Goal: Information Seeking & Learning: Learn about a topic

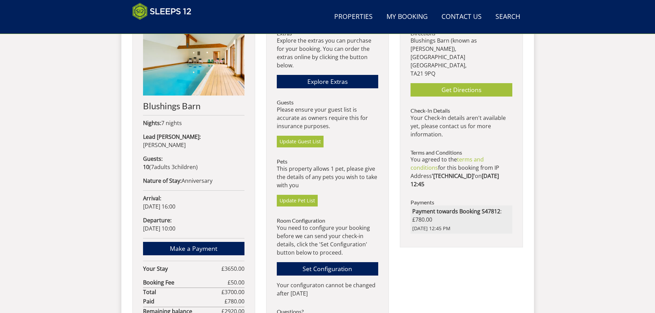
scroll to position [291, 0]
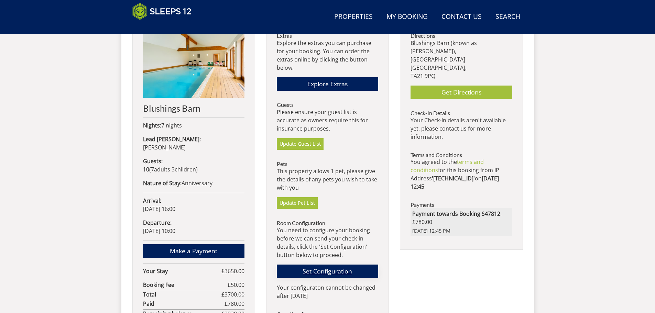
click at [336, 271] on link "Set Configuration" at bounding box center [327, 271] width 101 height 13
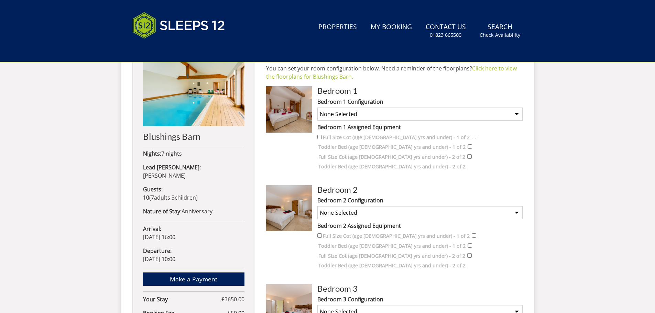
click at [295, 116] on img at bounding box center [289, 109] width 46 height 46
click at [284, 109] on img at bounding box center [289, 109] width 46 height 46
click at [517, 115] on select "None Selected Superking Twin" at bounding box center [419, 114] width 205 height 13
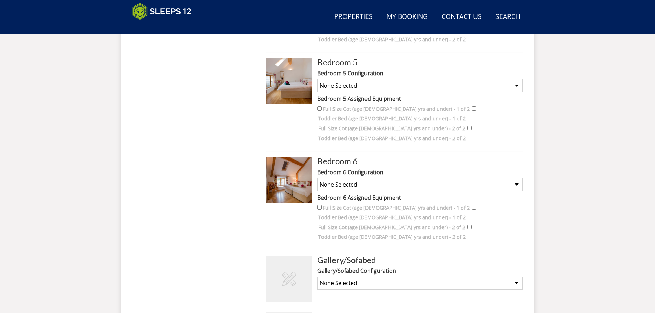
scroll to position [694, 0]
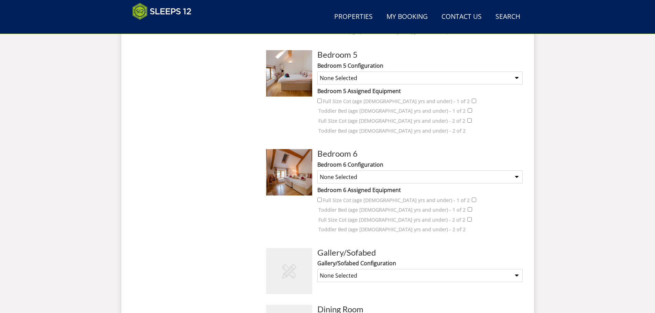
click at [289, 179] on img at bounding box center [289, 172] width 46 height 46
click at [289, 178] on img at bounding box center [289, 172] width 46 height 46
click at [293, 174] on img at bounding box center [289, 172] width 46 height 46
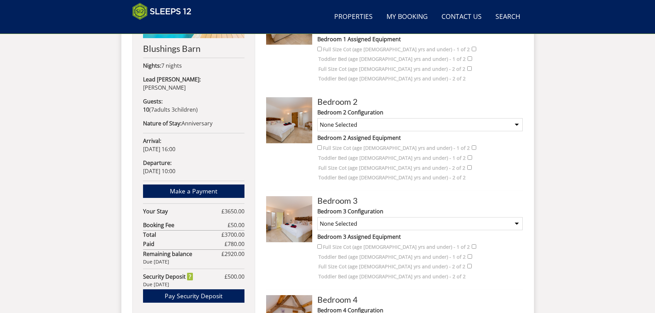
scroll to position [179, 0]
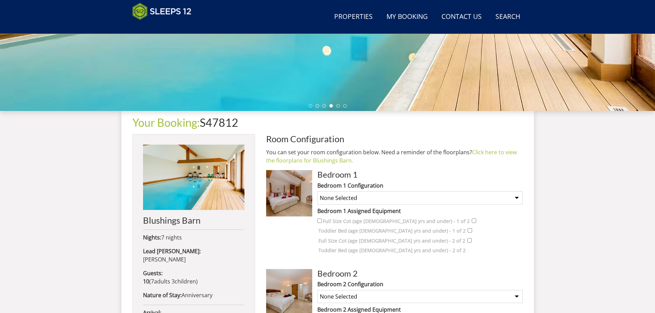
click at [293, 195] on img at bounding box center [289, 193] width 46 height 46
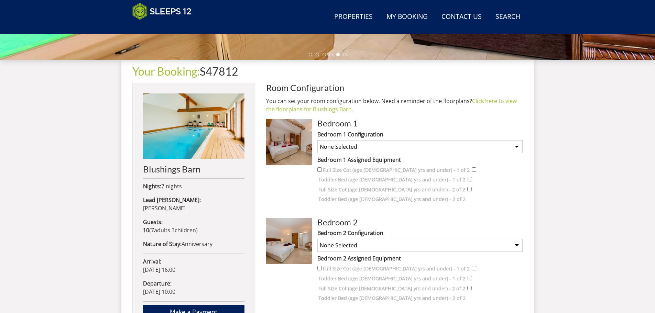
scroll to position [247, 0]
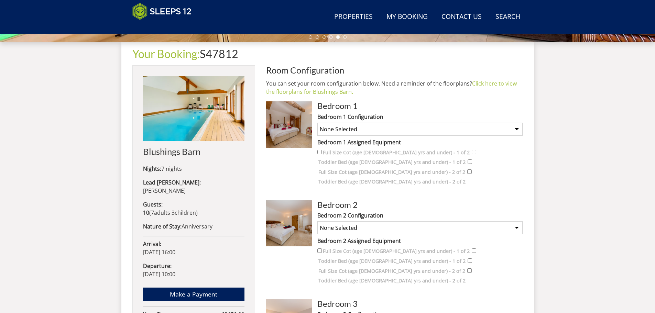
click at [517, 130] on select "None Selected Superking Twin" at bounding box center [419, 129] width 205 height 13
select select "563"
click at [317, 123] on select "None Selected Superking Twin" at bounding box center [419, 129] width 205 height 13
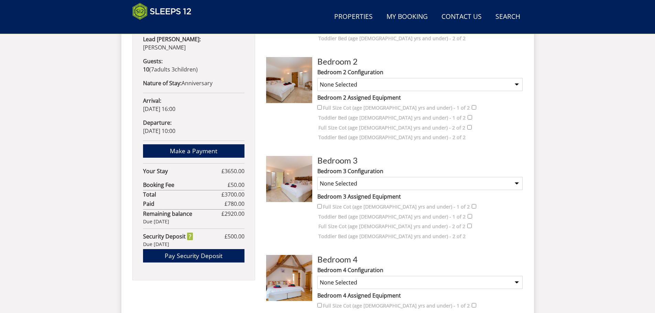
scroll to position [282, 0]
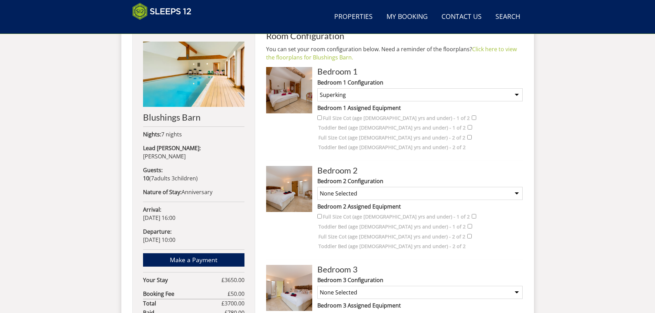
click at [517, 193] on select "None Selected Superking Twin" at bounding box center [419, 193] width 205 height 13
select select "565"
click at [317, 187] on select "None Selected Superking Twin" at bounding box center [419, 193] width 205 height 13
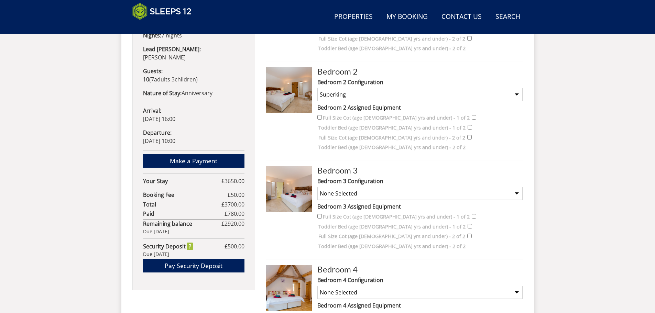
scroll to position [385, 0]
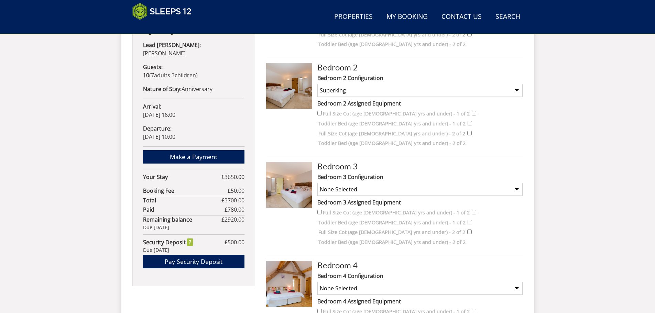
click at [518, 191] on select "None Selected Superking Twin" at bounding box center [419, 189] width 205 height 13
select select "567"
click at [317, 183] on select "None Selected Superking Twin" at bounding box center [419, 189] width 205 height 13
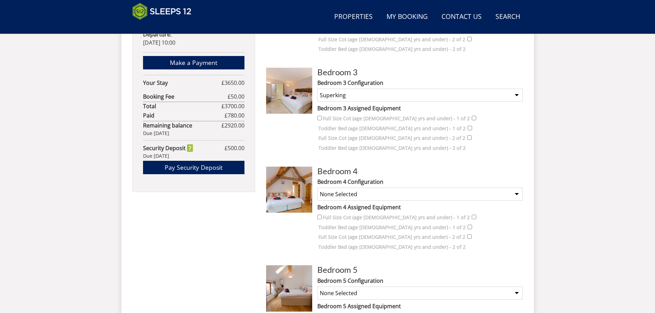
scroll to position [488, 0]
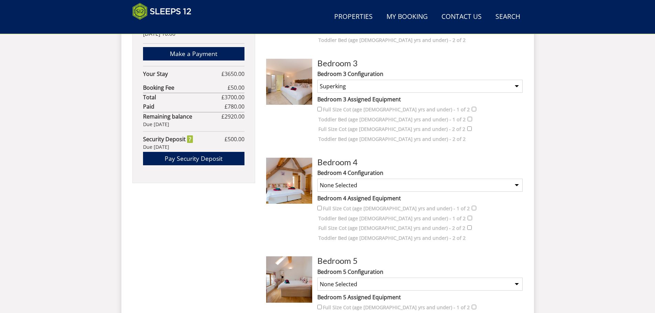
click at [516, 185] on select "None Selected Superking Twin" at bounding box center [419, 185] width 205 height 13
select select "569"
click at [317, 179] on select "None Selected Superking Twin" at bounding box center [419, 185] width 205 height 13
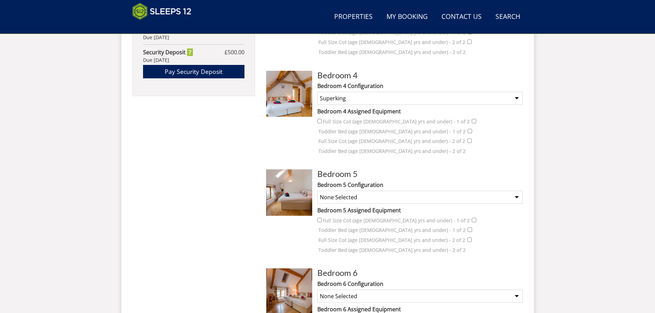
scroll to position [591, 0]
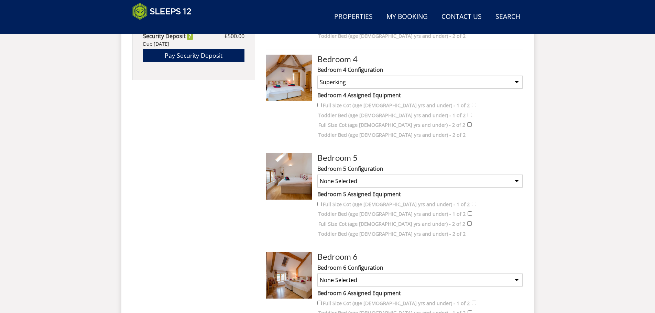
click at [516, 181] on select "None Selected Superking Twin" at bounding box center [419, 181] width 205 height 13
select select "572"
click at [317, 175] on select "None Selected Superking Twin" at bounding box center [419, 181] width 205 height 13
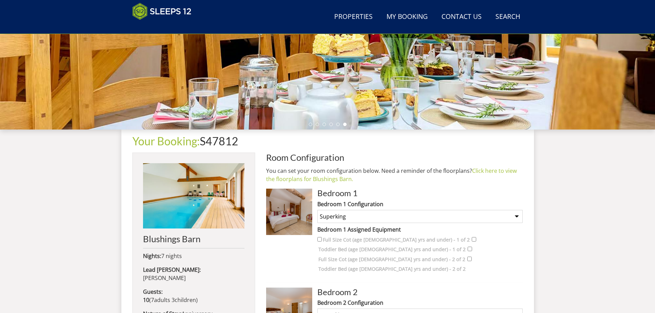
scroll to position [144, 0]
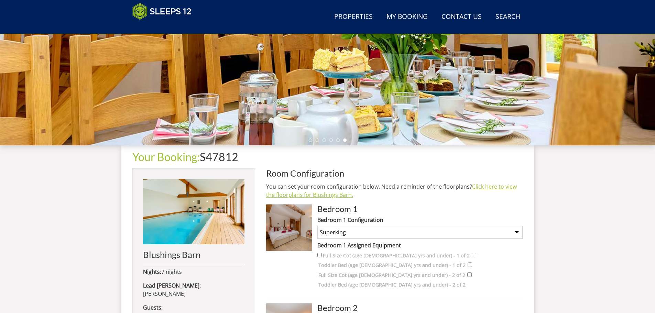
click at [311, 195] on link "Click here to view the floorplans for Blushings Barn." at bounding box center [391, 191] width 251 height 16
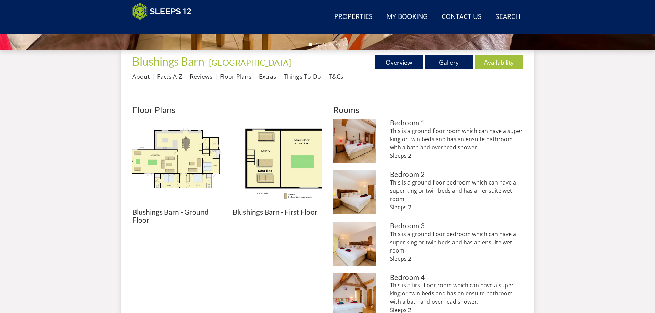
scroll to position [247, 0]
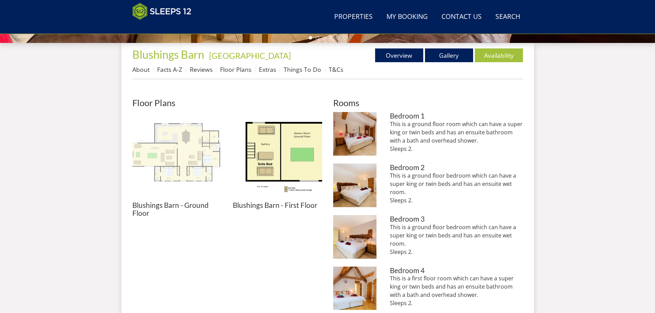
click at [196, 137] on img at bounding box center [176, 156] width 89 height 89
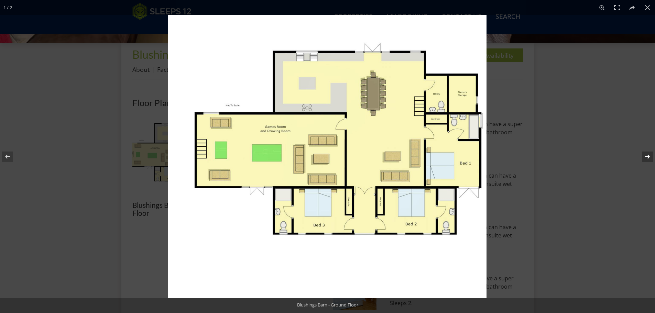
click at [648, 157] on button at bounding box center [643, 157] width 24 height 34
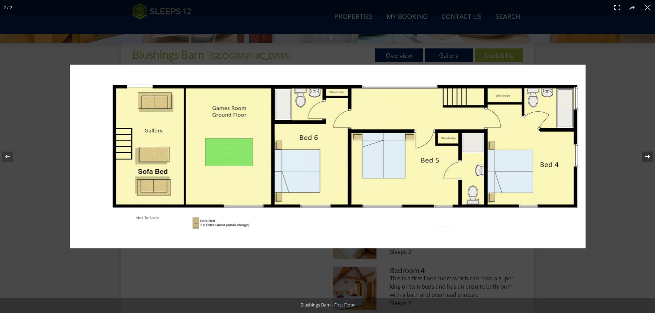
click at [645, 155] on button at bounding box center [643, 157] width 24 height 34
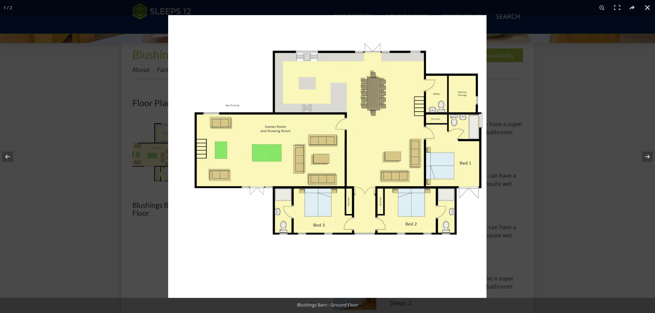
click at [646, 9] on button at bounding box center [647, 7] width 15 height 15
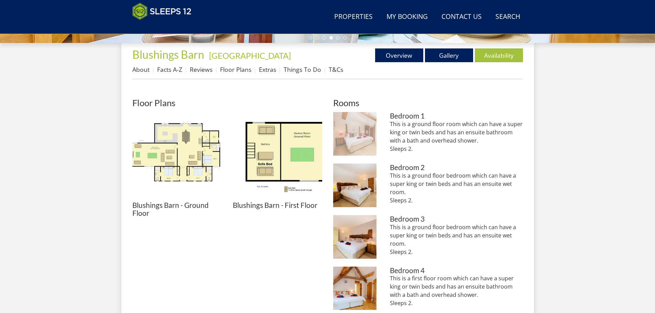
click at [357, 132] on img at bounding box center [355, 134] width 44 height 44
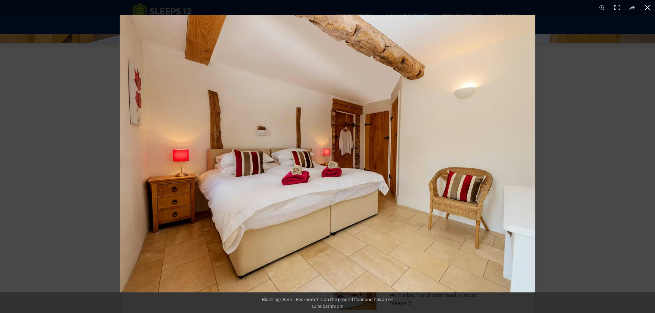
click at [649, 7] on button at bounding box center [647, 7] width 15 height 15
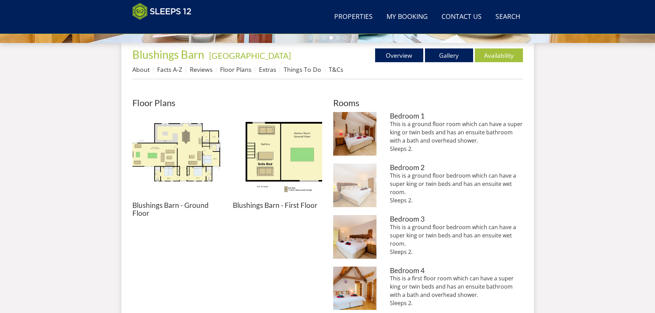
click at [361, 179] on img at bounding box center [355, 186] width 44 height 44
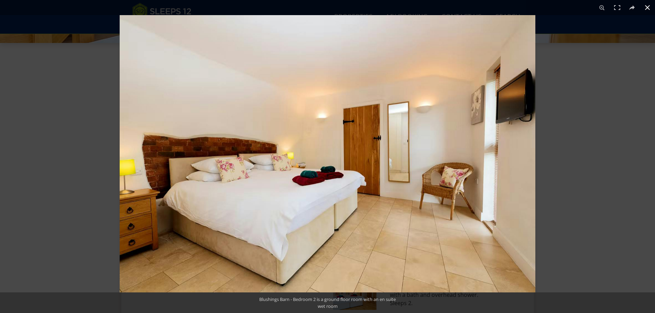
click at [647, 7] on button at bounding box center [647, 7] width 15 height 15
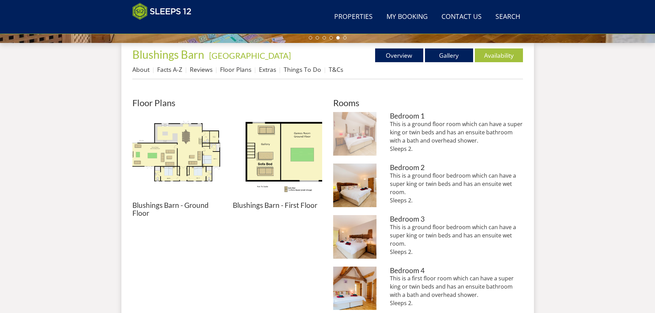
click at [361, 129] on img at bounding box center [355, 134] width 44 height 44
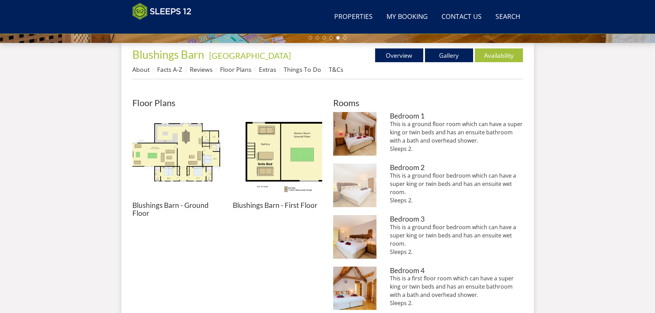
click at [347, 184] on img at bounding box center [355, 186] width 44 height 44
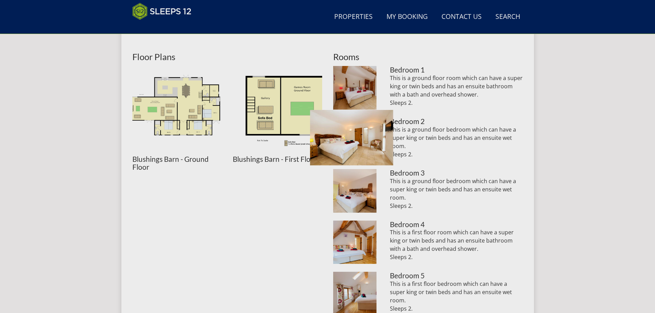
scroll to position [316, 0]
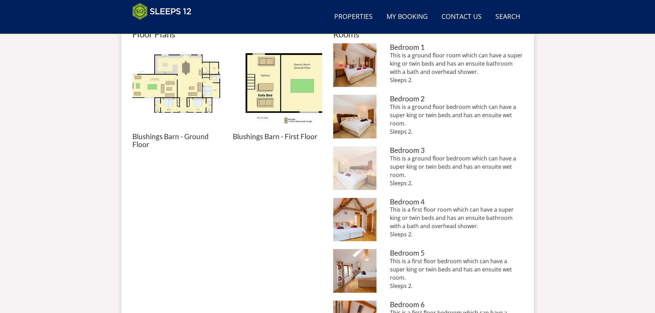
click at [351, 177] on img at bounding box center [355, 168] width 44 height 44
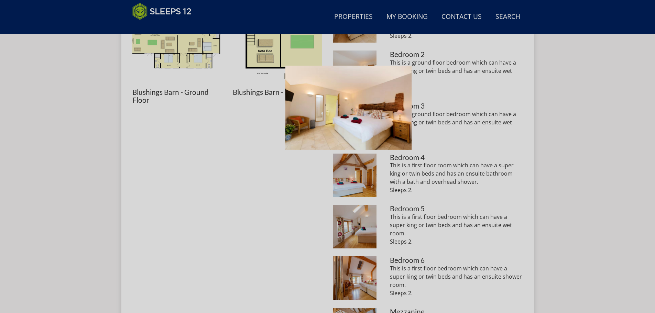
scroll to position [384, 0]
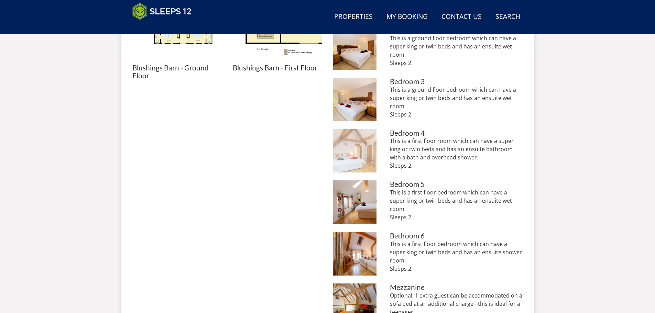
click at [362, 157] on img at bounding box center [355, 151] width 44 height 44
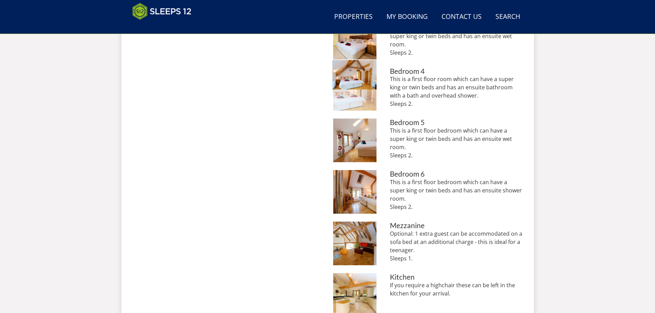
scroll to position [453, 0]
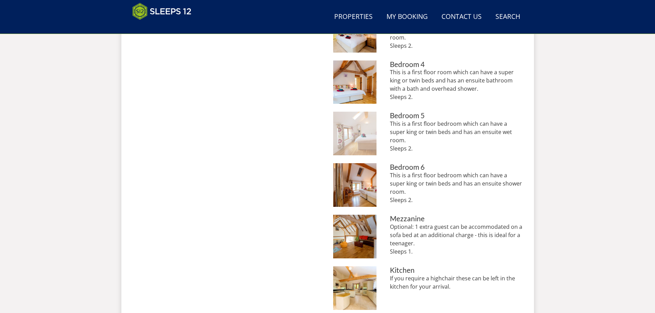
click at [362, 137] on img at bounding box center [355, 134] width 44 height 44
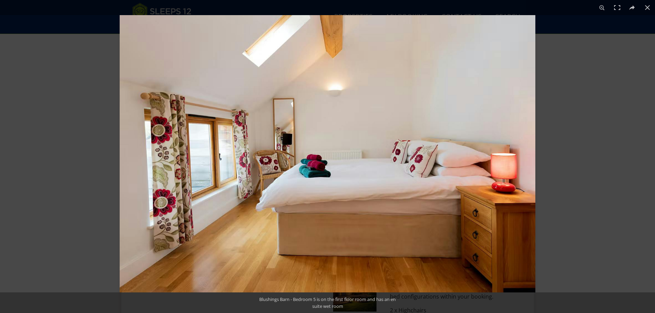
scroll to position [522, 0]
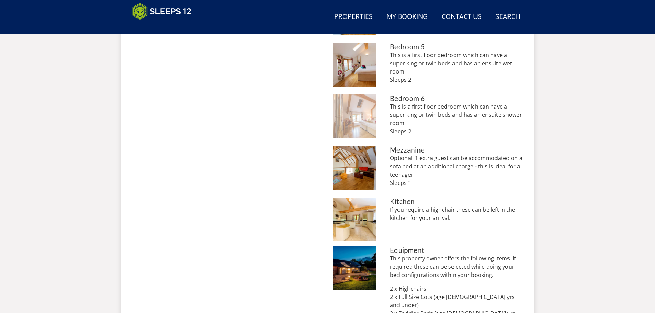
click at [362, 116] on img at bounding box center [355, 117] width 44 height 44
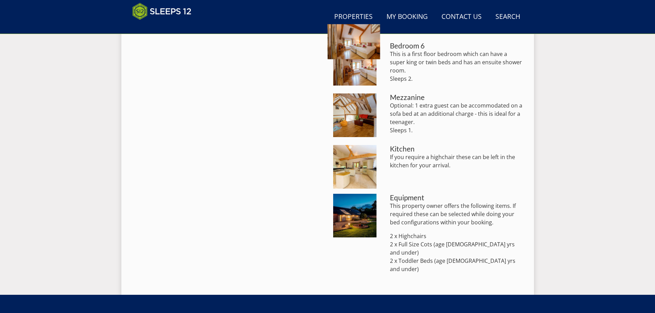
scroll to position [591, 0]
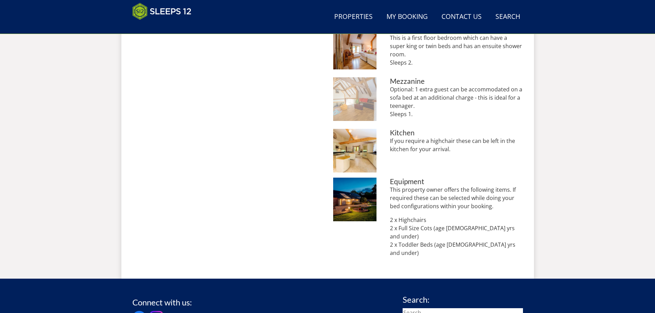
click at [355, 99] on img at bounding box center [355, 99] width 44 height 44
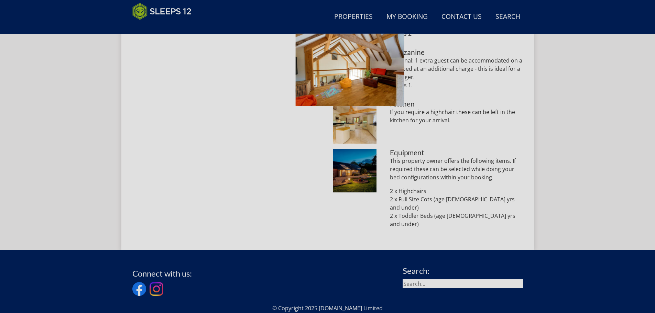
scroll to position [625, 0]
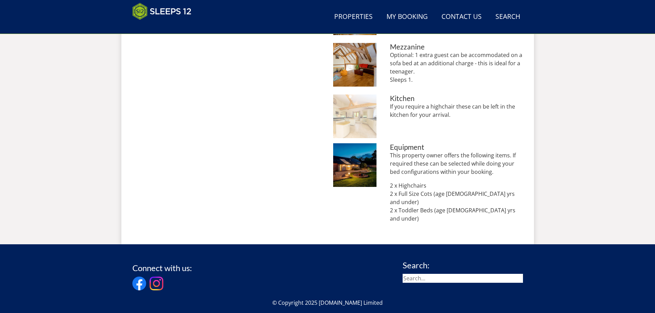
click at [366, 119] on img at bounding box center [355, 117] width 44 height 44
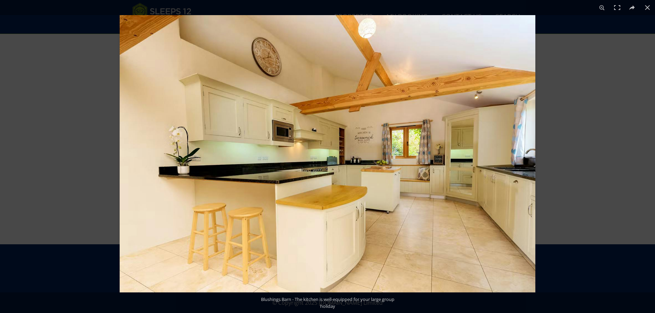
click at [284, 135] on img at bounding box center [328, 153] width 416 height 277
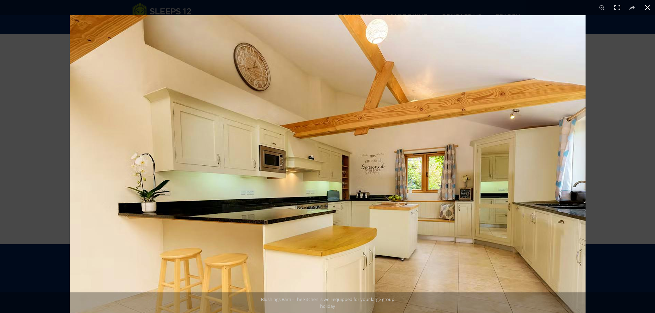
click at [648, 7] on button at bounding box center [647, 7] width 15 height 15
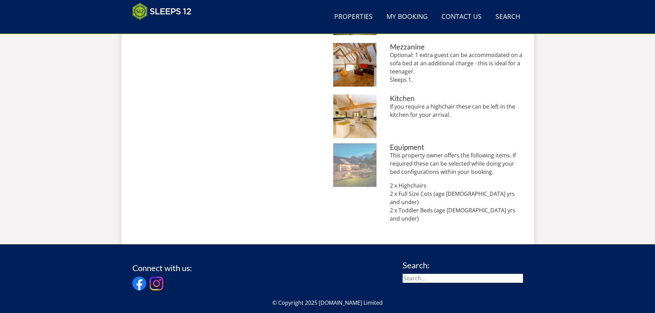
click at [354, 156] on img at bounding box center [355, 165] width 44 height 44
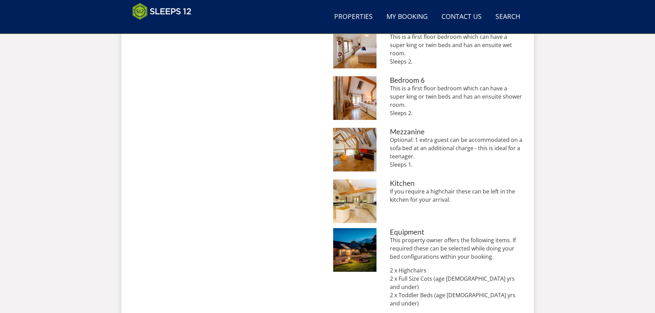
scroll to position [518, 0]
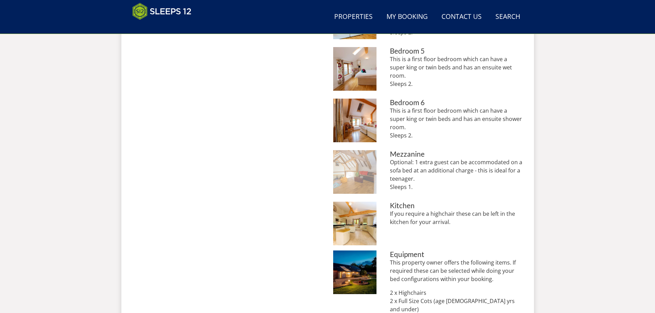
click at [348, 165] on img at bounding box center [355, 172] width 44 height 44
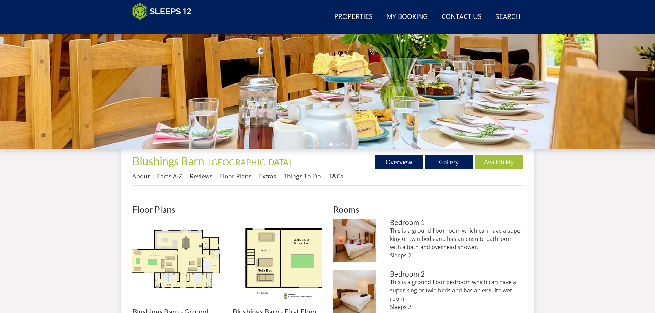
scroll to position [140, 0]
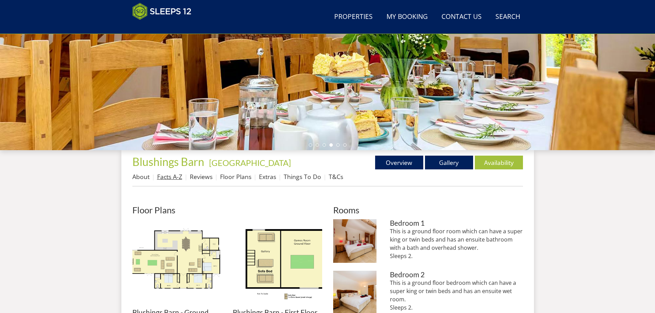
click at [167, 179] on link "Facts A-Z" at bounding box center [169, 177] width 25 height 8
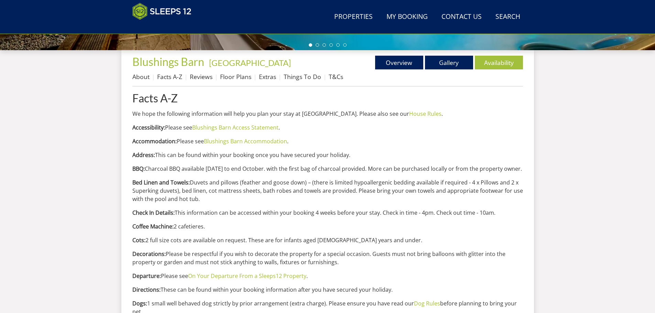
scroll to position [252, 0]
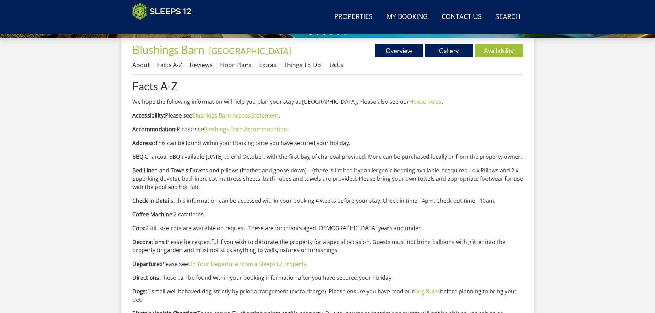
click at [266, 118] on link "Blushings Barn Access Statement" at bounding box center [235, 116] width 86 height 8
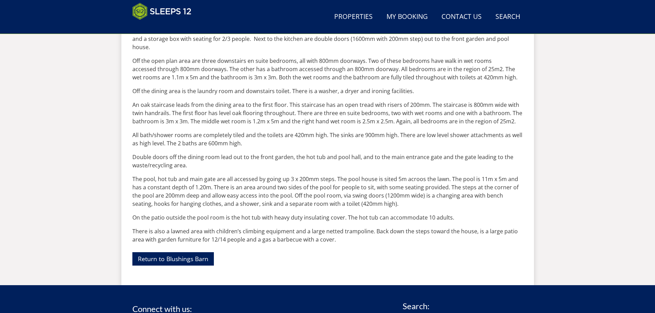
scroll to position [635, 0]
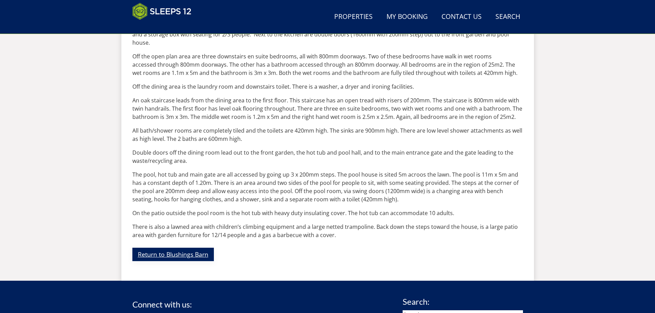
click at [189, 248] on link "Return to Blushings Barn" at bounding box center [172, 254] width 81 height 13
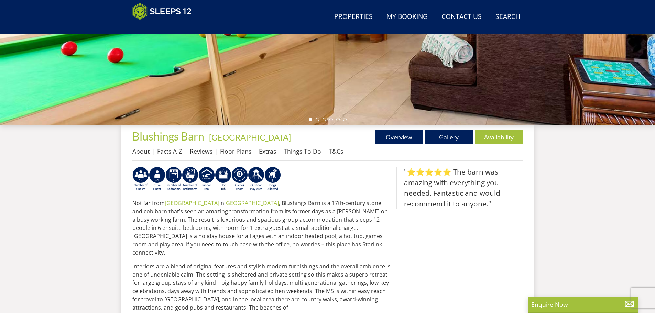
scroll to position [163, 0]
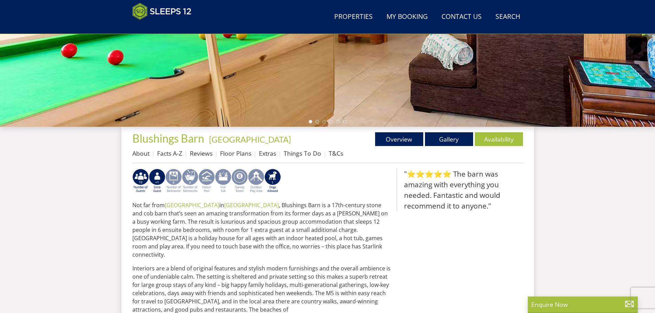
click at [257, 177] on img at bounding box center [256, 181] width 16 height 25
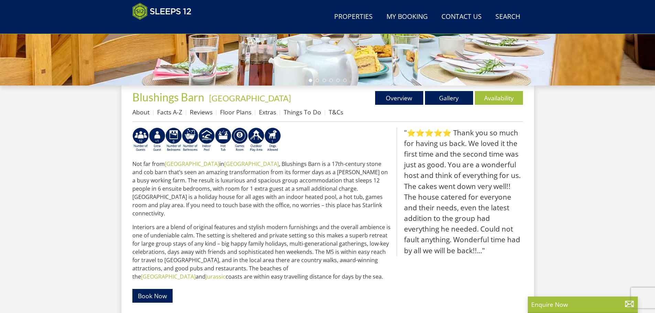
scroll to position [197, 0]
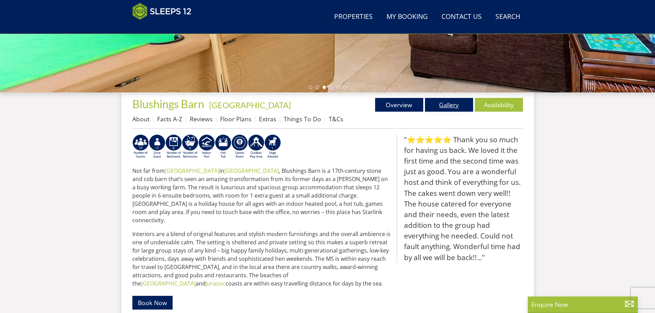
click at [460, 104] on link "Gallery" at bounding box center [449, 105] width 48 height 14
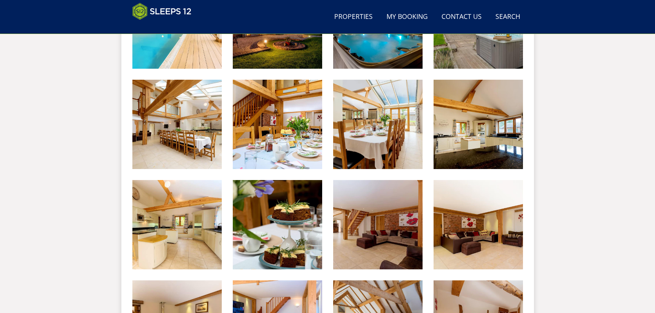
scroll to position [393, 0]
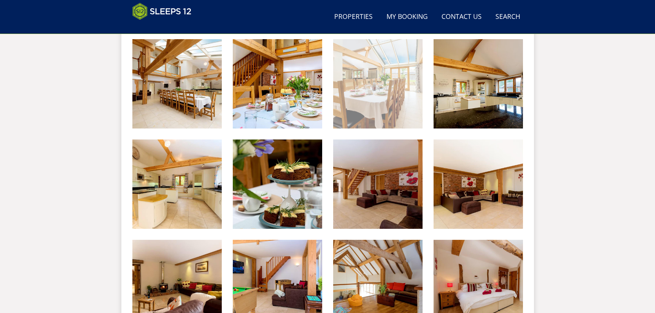
click at [403, 76] on img at bounding box center [377, 83] width 89 height 89
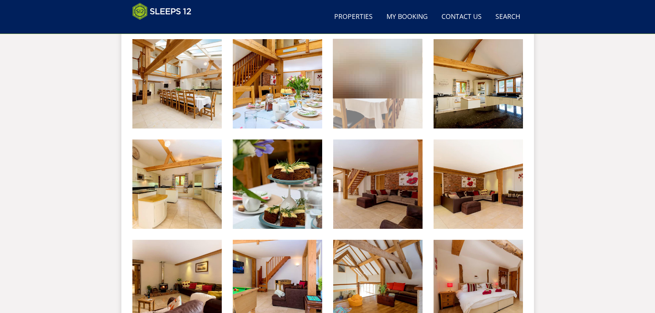
click at [403, 76] on img at bounding box center [377, 69] width 89 height 60
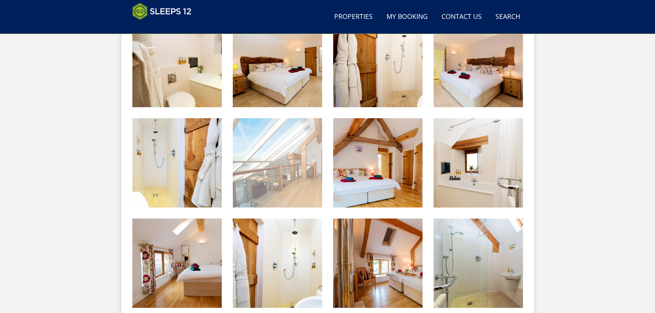
scroll to position [702, 0]
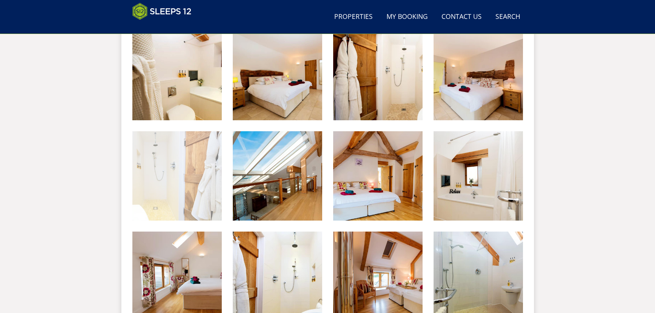
click at [150, 161] on img at bounding box center [176, 175] width 89 height 89
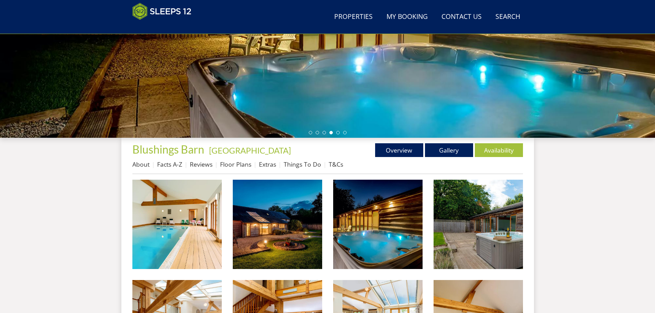
scroll to position [152, 0]
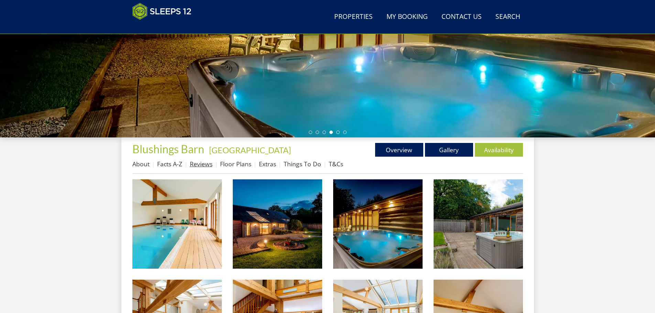
click at [200, 165] on link "Reviews" at bounding box center [201, 164] width 23 height 8
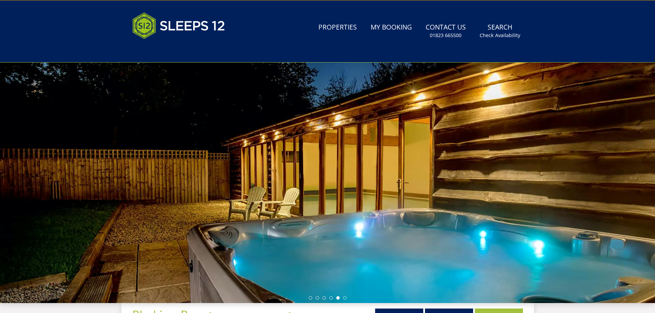
scroll to position [189, 0]
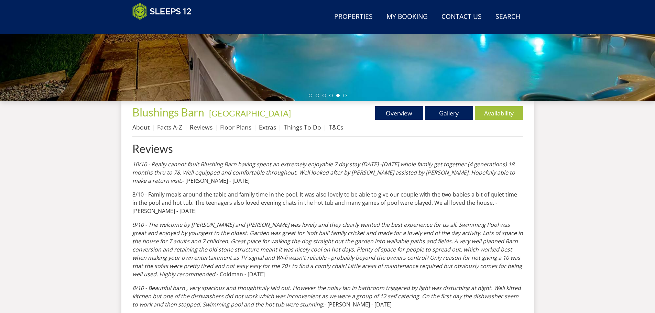
click at [178, 130] on link "Facts A-Z" at bounding box center [169, 127] width 25 height 8
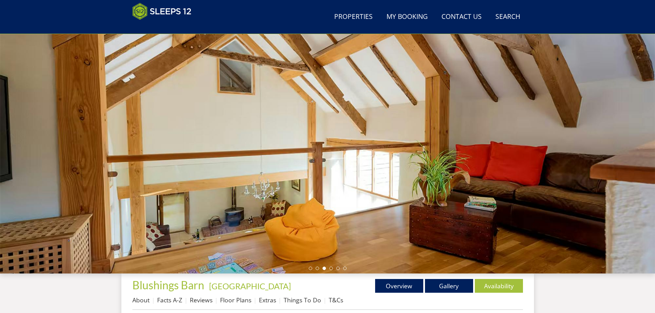
scroll to position [154, 0]
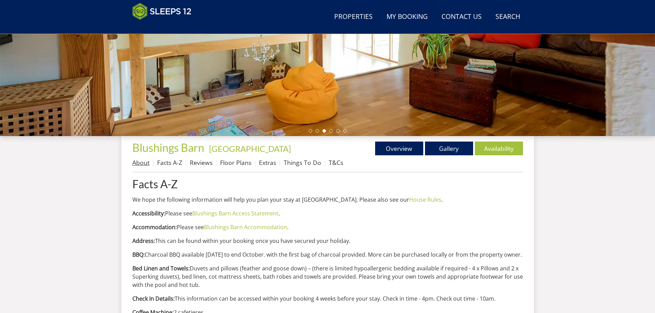
click at [144, 164] on link "About" at bounding box center [140, 162] width 17 height 8
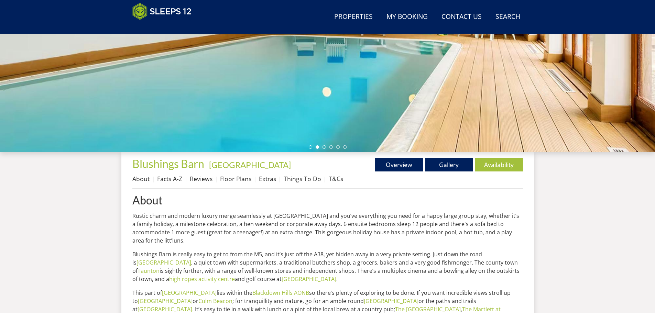
scroll to position [84, 0]
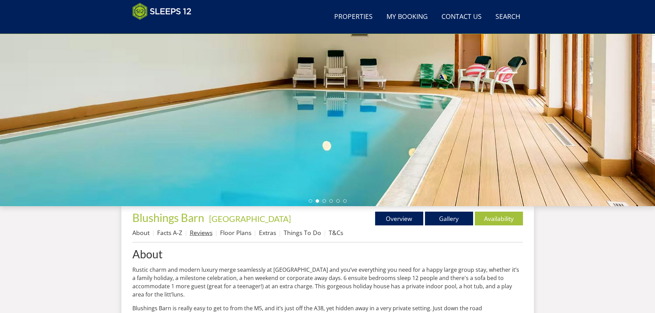
click at [200, 233] on link "Reviews" at bounding box center [201, 233] width 23 height 8
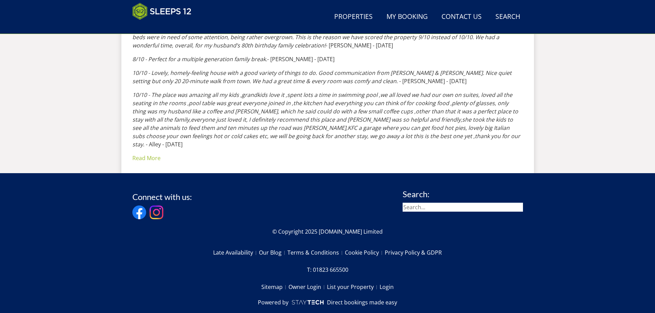
scroll to position [585, 0]
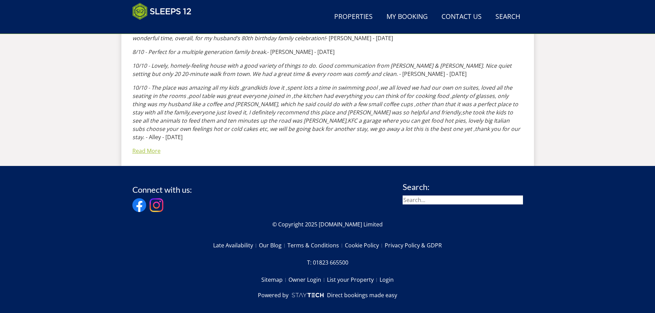
click at [150, 147] on link "Read More" at bounding box center [146, 151] width 28 height 8
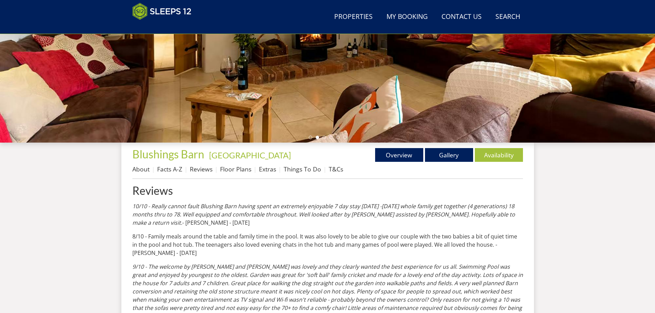
scroll to position [154, 0]
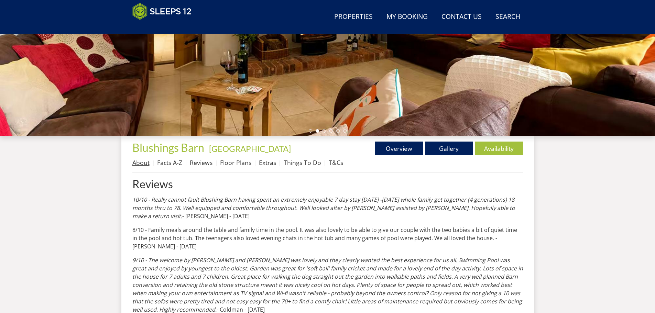
click at [142, 162] on link "About" at bounding box center [140, 162] width 17 height 8
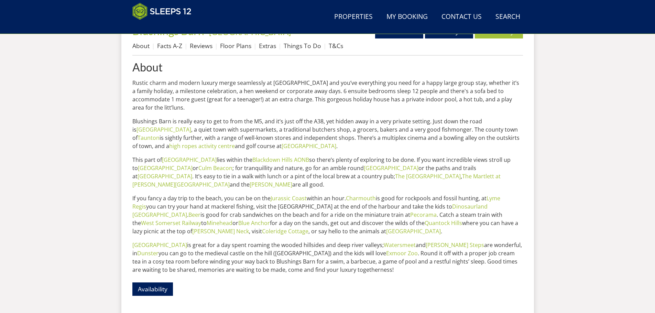
scroll to position [154, 0]
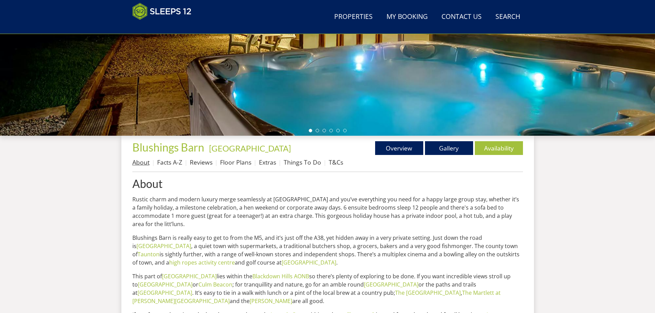
click at [135, 162] on link "About" at bounding box center [140, 162] width 17 height 8
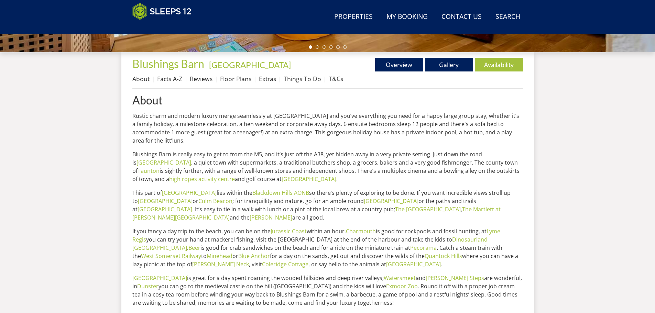
scroll to position [253, 0]
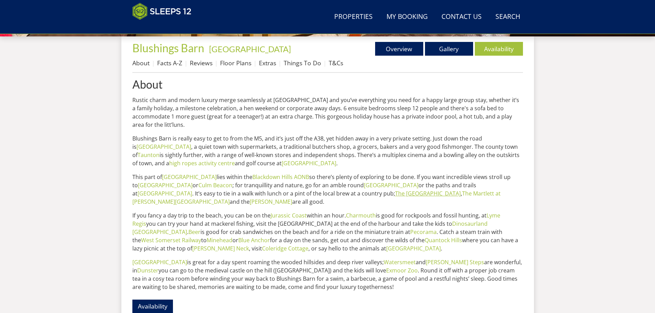
click at [395, 190] on link "The [GEOGRAPHIC_DATA]" at bounding box center [428, 194] width 66 height 8
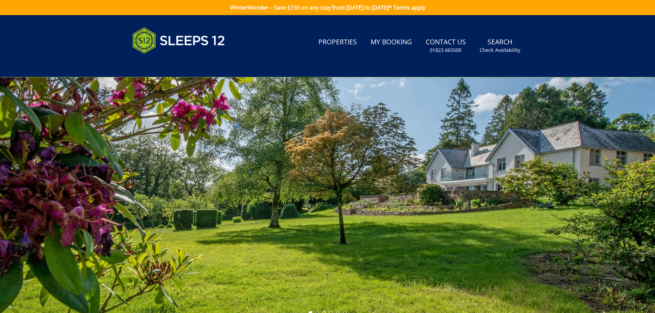
scroll to position [185, 0]
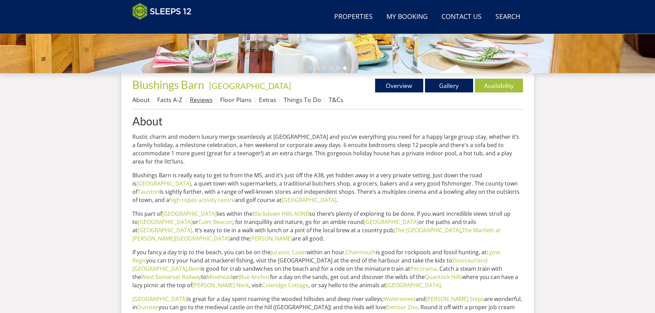
scroll to position [219, 0]
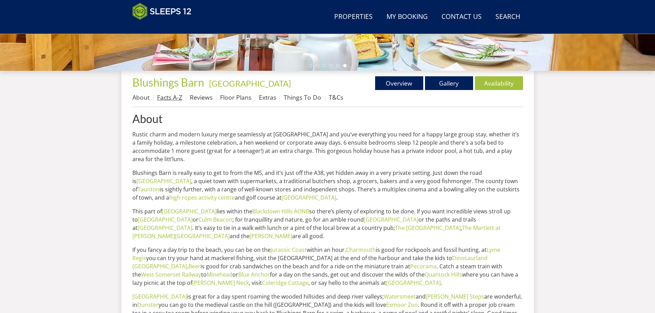
click at [174, 97] on link "Facts A-Z" at bounding box center [169, 97] width 25 height 8
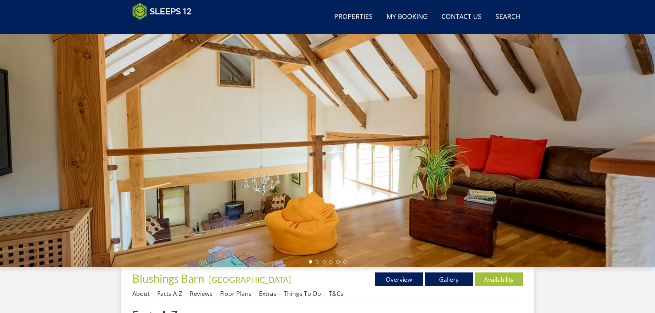
scroll to position [150, 0]
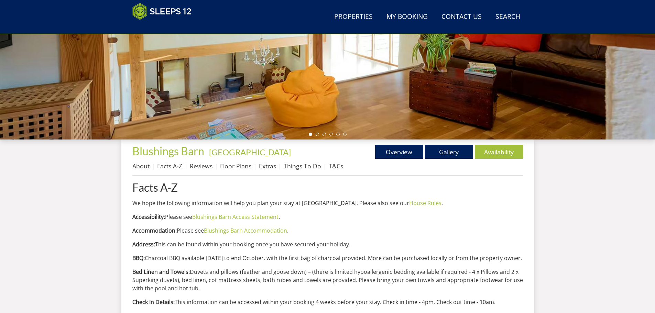
click at [172, 168] on link "Facts A-Z" at bounding box center [169, 166] width 25 height 8
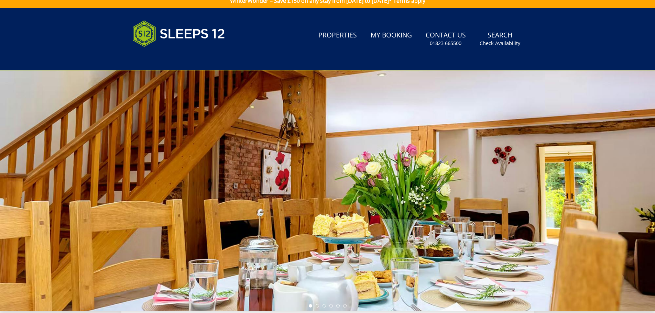
scroll to position [188, 0]
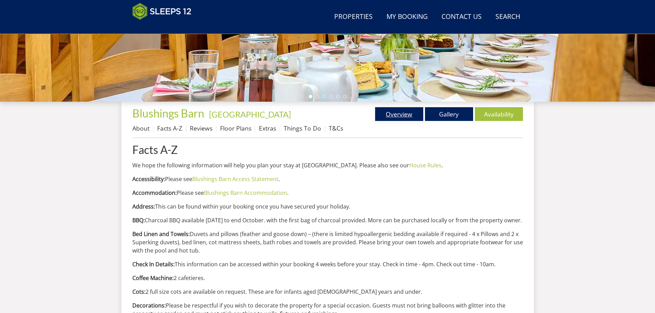
click at [403, 115] on link "Overview" at bounding box center [399, 114] width 48 height 14
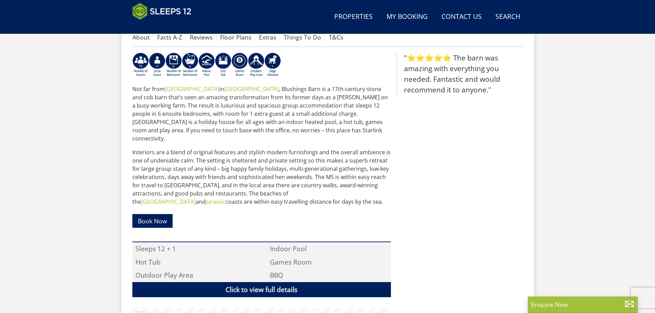
scroll to position [292, 0]
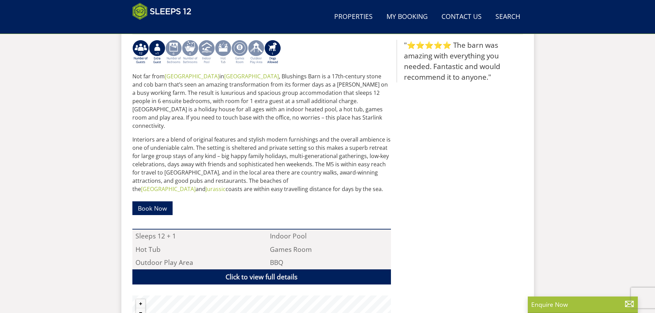
click at [172, 52] on img at bounding box center [173, 52] width 16 height 25
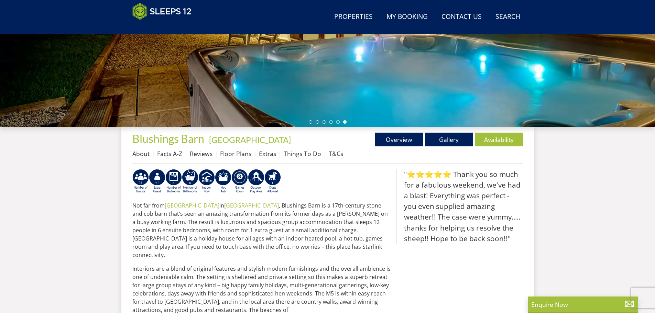
scroll to position [163, 0]
click at [306, 156] on link "Things To Do" at bounding box center [302, 153] width 37 height 8
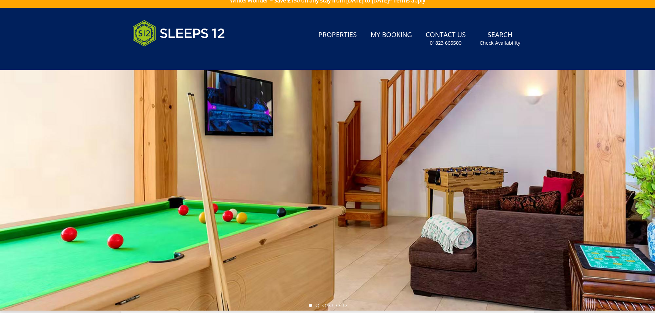
scroll to position [178, 0]
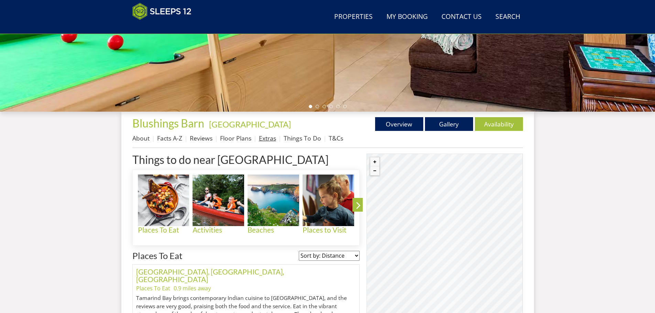
click at [271, 138] on link "Extras" at bounding box center [267, 138] width 17 height 8
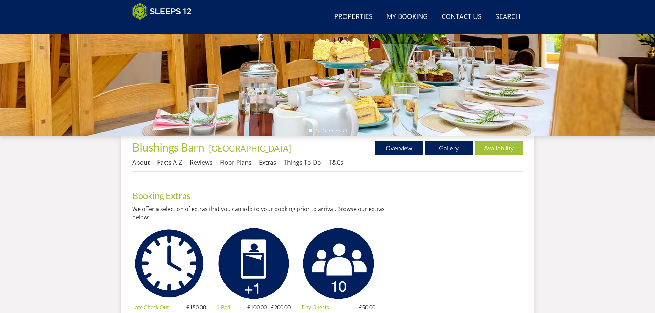
scroll to position [154, 0]
click at [512, 20] on link "Search Check Availability" at bounding box center [508, 16] width 30 height 15
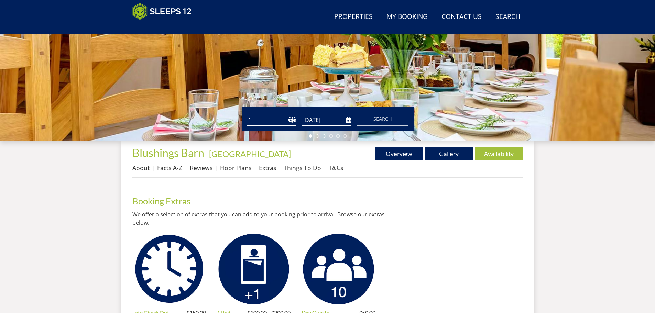
scroll to position [180, 0]
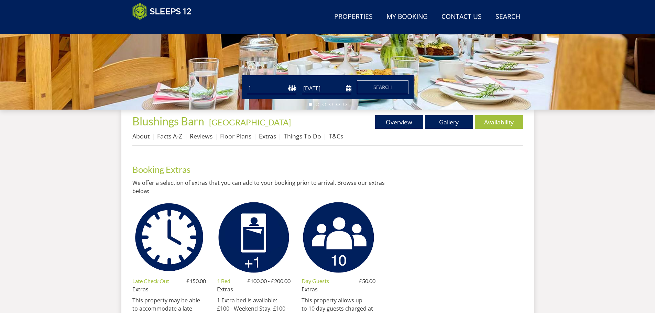
click at [338, 136] on link "T&Cs" at bounding box center [336, 136] width 14 height 8
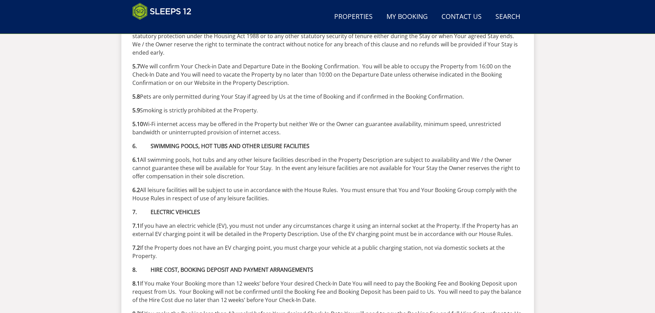
scroll to position [1523, 0]
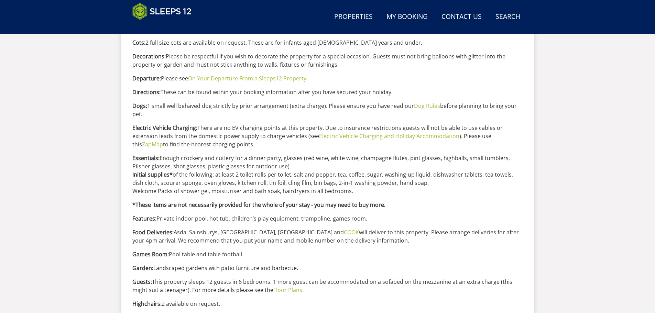
scroll to position [316, 0]
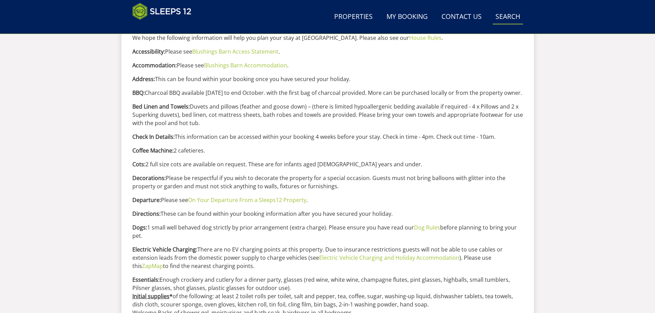
click at [517, 17] on link "Search Check Availability" at bounding box center [508, 16] width 30 height 15
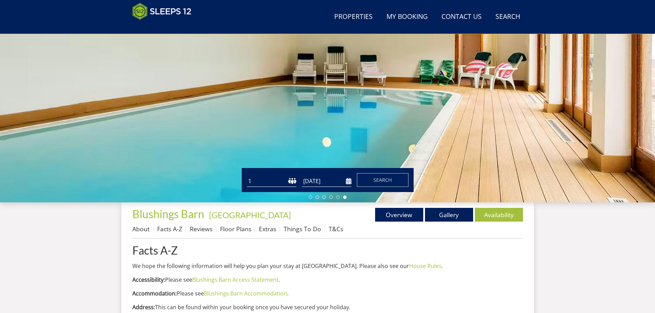
scroll to position [86, 0]
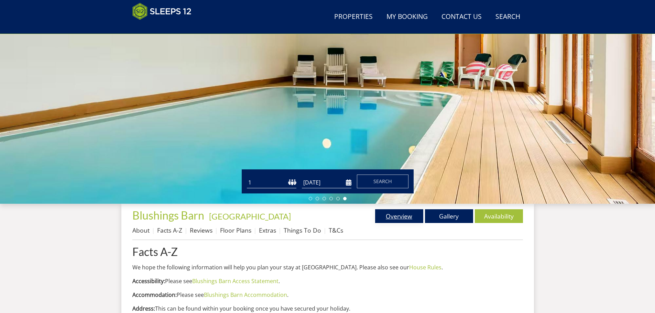
click at [405, 217] on link "Overview" at bounding box center [399, 216] width 48 height 14
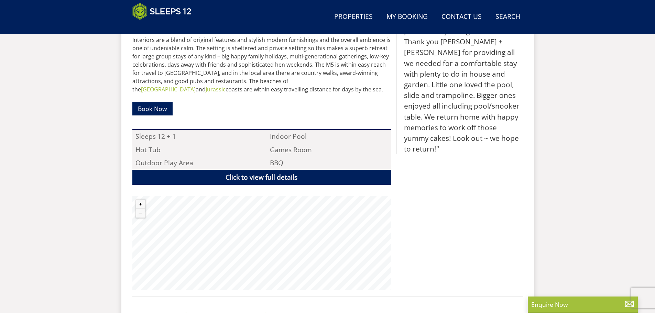
scroll to position [395, 0]
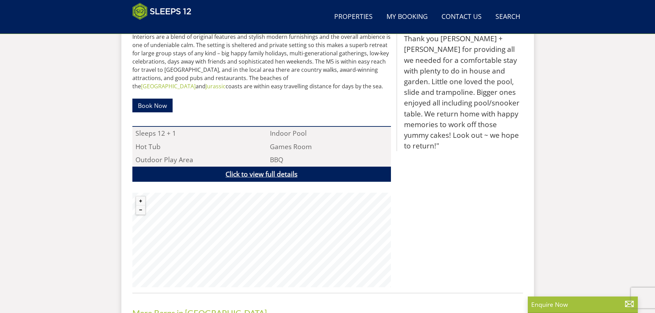
click at [247, 167] on link "Click to view full details" at bounding box center [261, 174] width 258 height 15
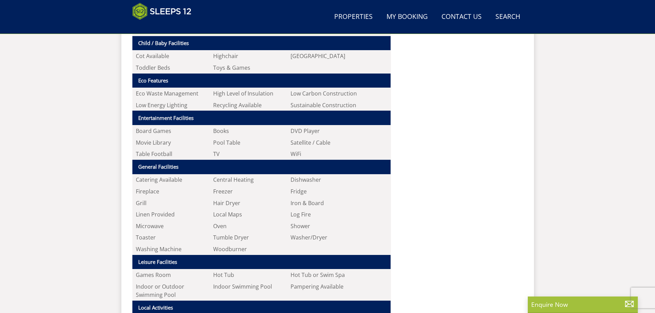
scroll to position [635, 0]
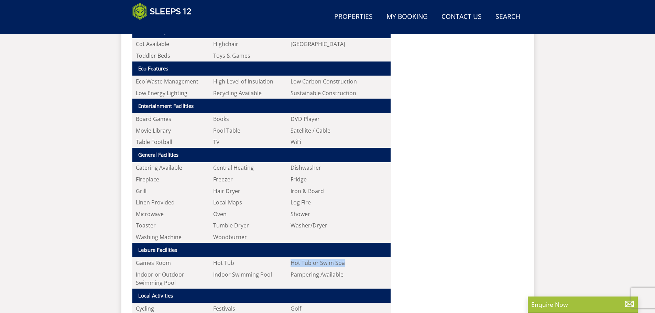
drag, startPoint x: 346, startPoint y: 255, endPoint x: 292, endPoint y: 258, distance: 54.4
click at [292, 258] on li "Hot Tub or Swim Spa" at bounding box center [325, 263] width 77 height 12
copy li "Hot Tub or Swim Spa"
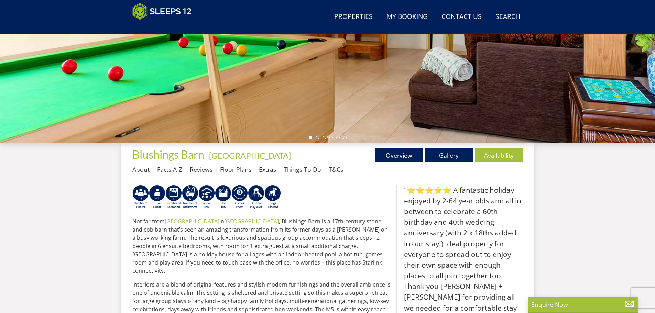
scroll to position [51, 0]
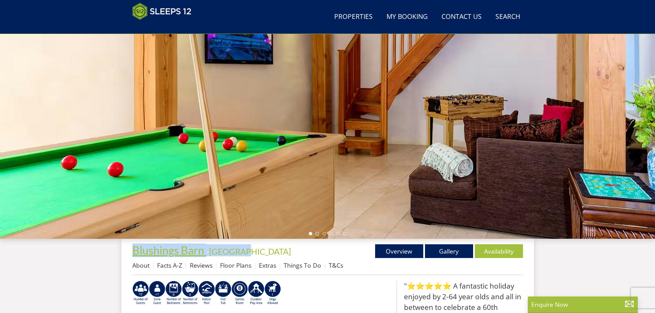
drag, startPoint x: 246, startPoint y: 251, endPoint x: 135, endPoint y: 251, distance: 110.7
click at [135, 251] on h1 "Blushings Barn - Somerset" at bounding box center [229, 250] width 195 height 12
copy h1 "Blushings Barn - Somerset"
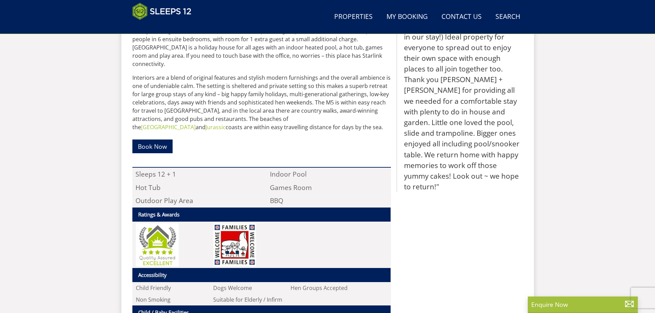
scroll to position [221, 0]
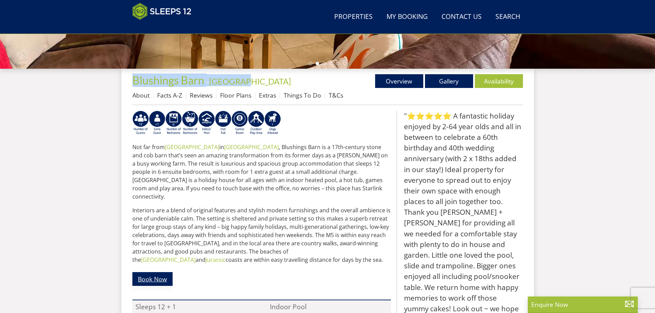
click at [152, 272] on link "Book Now" at bounding box center [152, 278] width 40 height 13
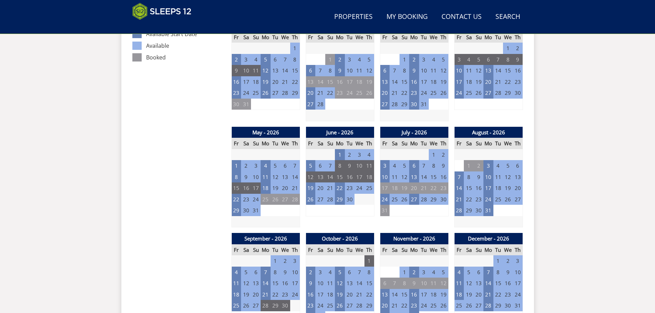
scroll to position [430, 0]
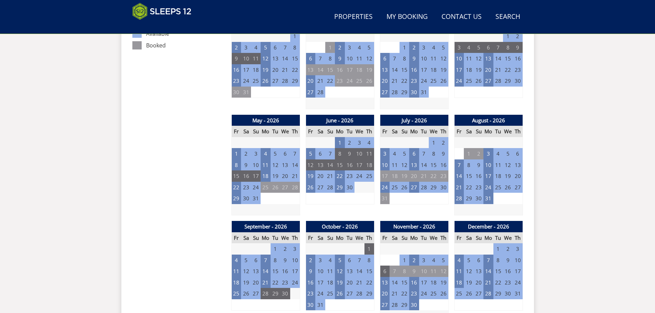
click at [383, 271] on td "6" at bounding box center [385, 271] width 10 height 11
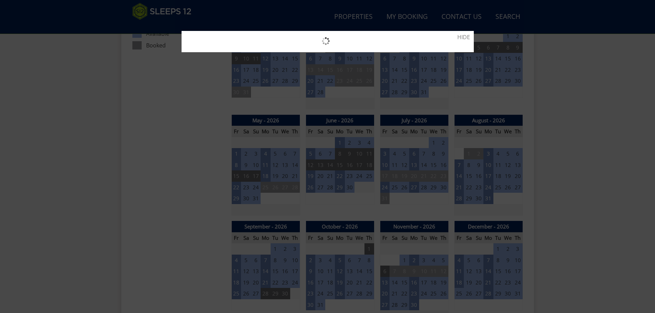
click at [383, 271] on div at bounding box center [327, 156] width 655 height 313
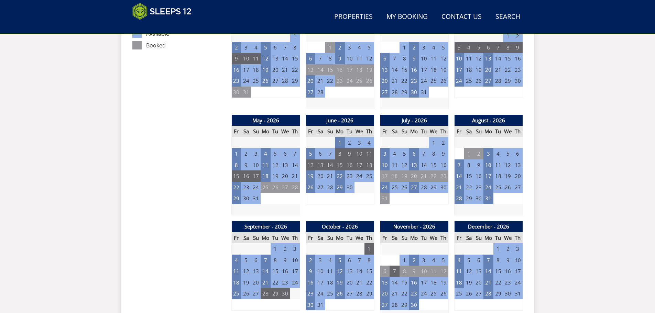
click at [392, 271] on td "7" at bounding box center [394, 271] width 10 height 11
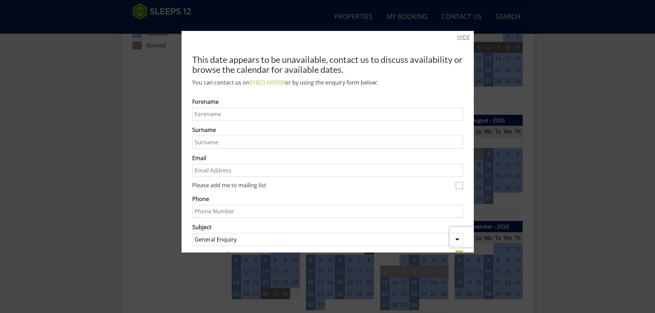
click at [461, 35] on link "HIDE" at bounding box center [463, 37] width 13 height 8
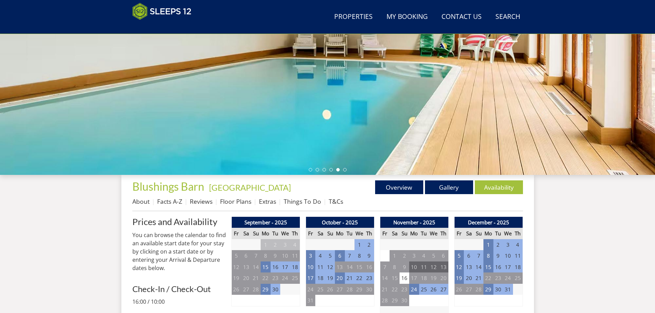
scroll to position [0, 0]
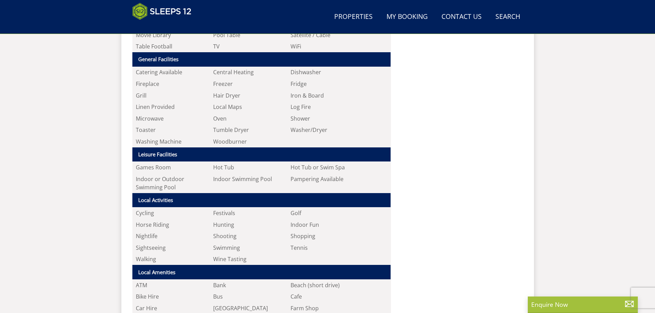
scroll to position [737, 0]
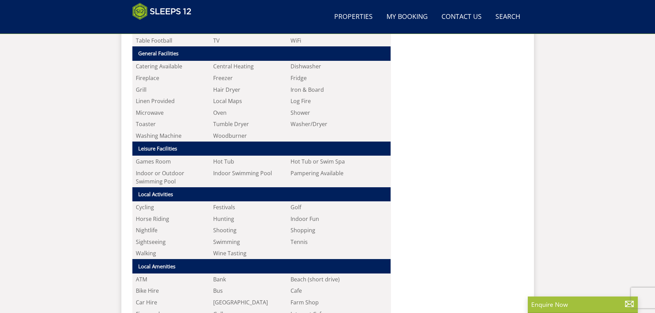
click at [231, 167] on li "Indoor Swimming Pool" at bounding box center [248, 177] width 77 height 20
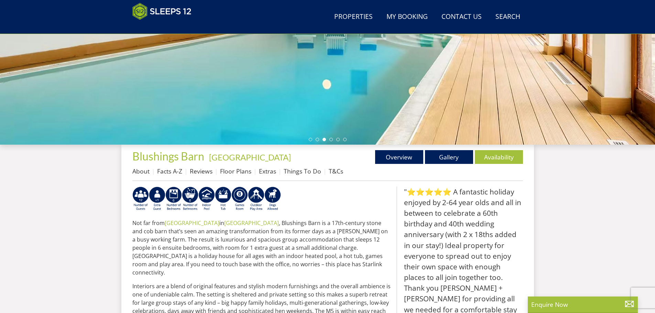
scroll to position [49, 0]
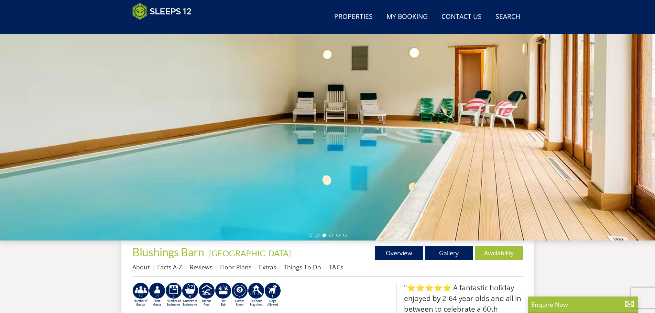
drag, startPoint x: 398, startPoint y: 252, endPoint x: 378, endPoint y: 249, distance: 21.0
click at [398, 252] on link "Overview" at bounding box center [399, 253] width 48 height 14
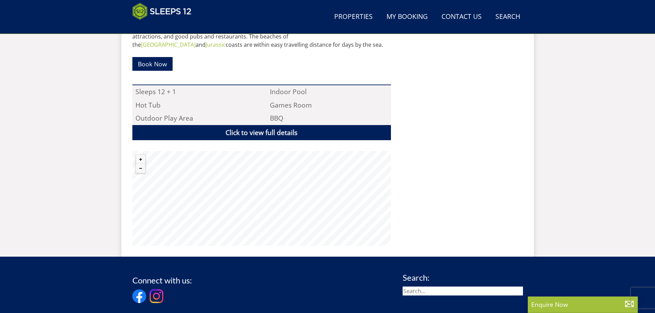
scroll to position [453, 0]
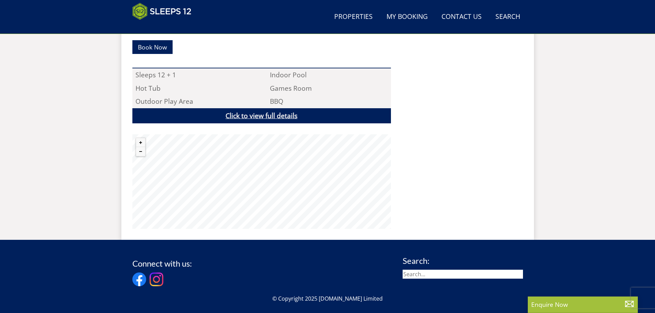
click at [256, 111] on link "Click to view full details" at bounding box center [261, 115] width 258 height 15
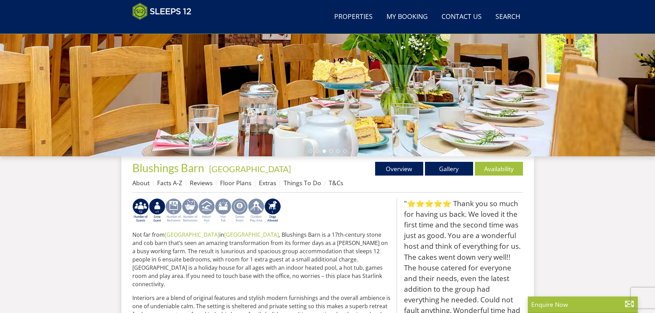
scroll to position [144, 0]
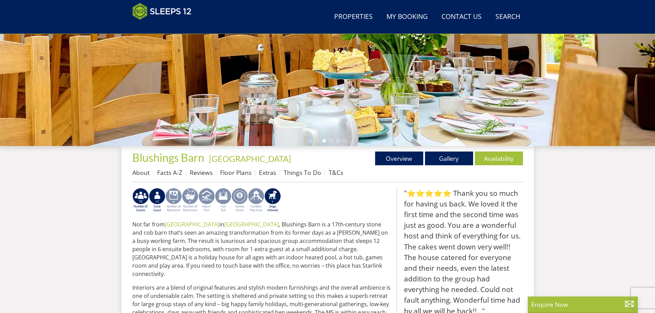
click at [223, 197] on img at bounding box center [223, 200] width 16 height 25
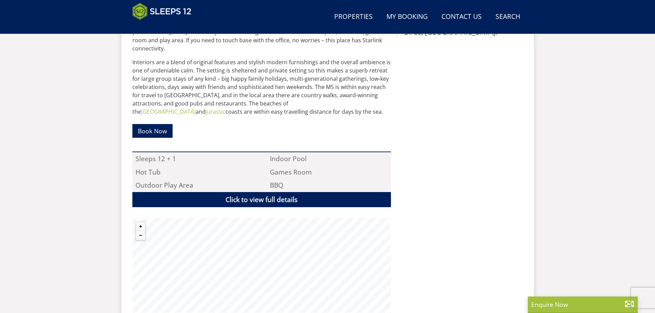
scroll to position [266, 0]
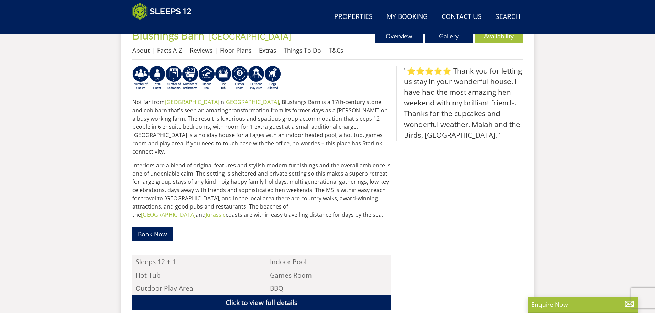
click at [132, 50] on link "About" at bounding box center [140, 50] width 17 height 8
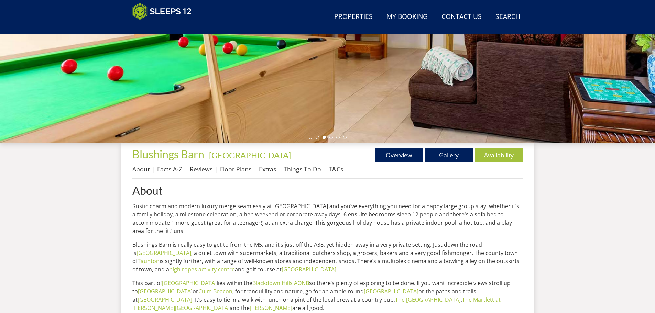
scroll to position [120, 0]
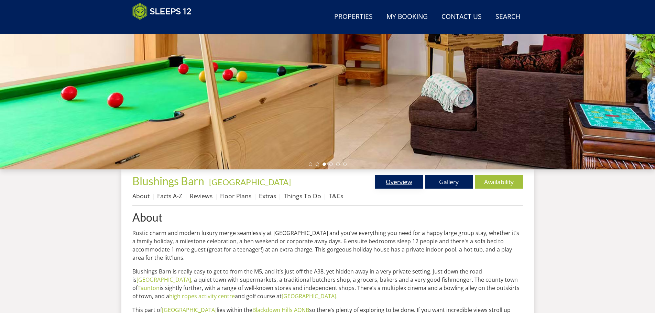
click at [411, 181] on link "Overview" at bounding box center [399, 182] width 48 height 14
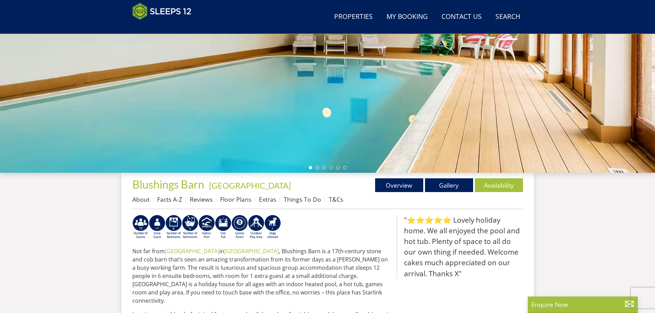
scroll to position [116, 0]
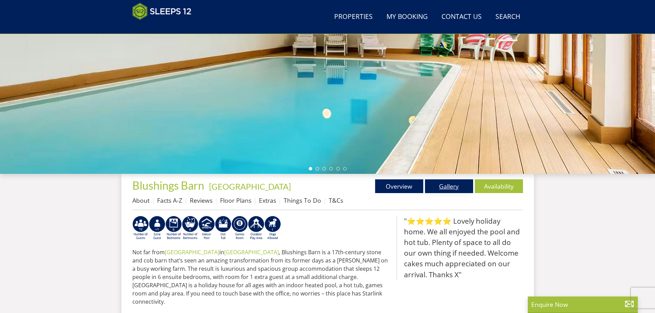
click at [450, 189] on link "Gallery" at bounding box center [449, 186] width 48 height 14
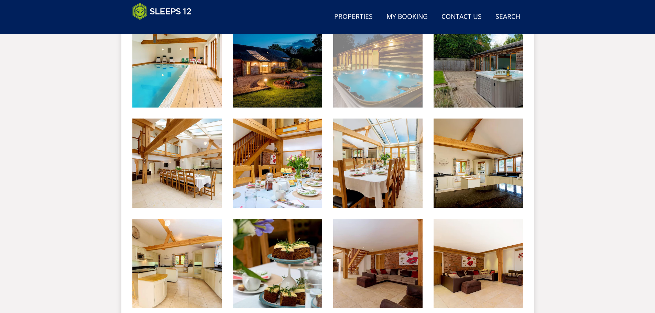
scroll to position [324, 0]
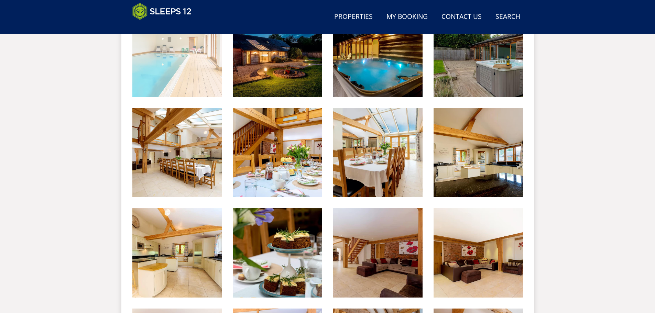
click at [181, 75] on img at bounding box center [176, 52] width 89 height 89
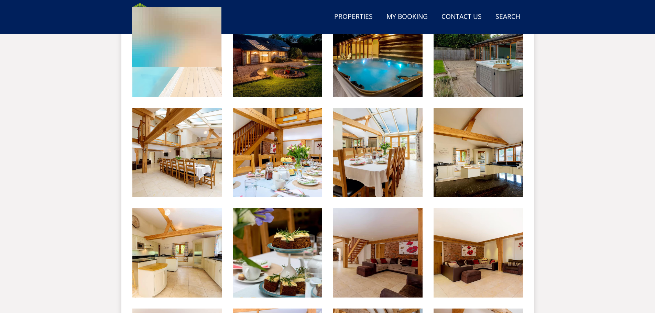
click at [181, 75] on div at bounding box center [327, 156] width 655 height 313
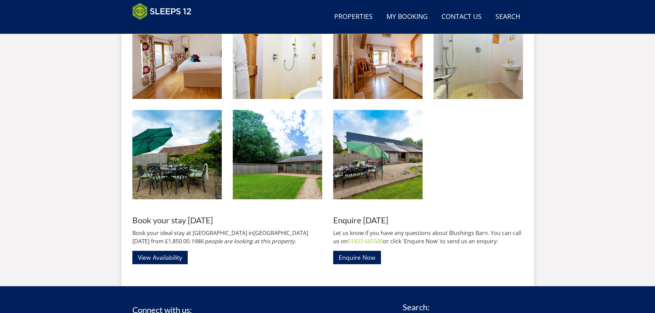
scroll to position [1012, 0]
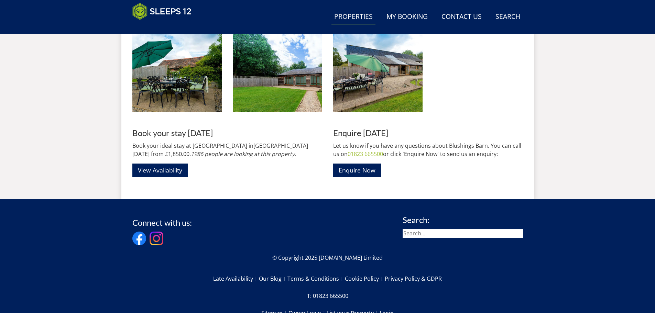
click at [363, 14] on link "Properties" at bounding box center [353, 16] width 44 height 15
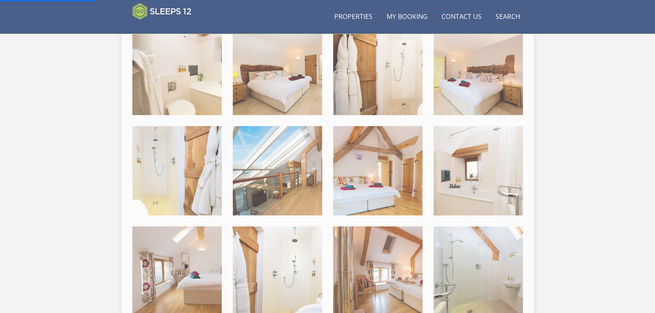
scroll to position [599, 0]
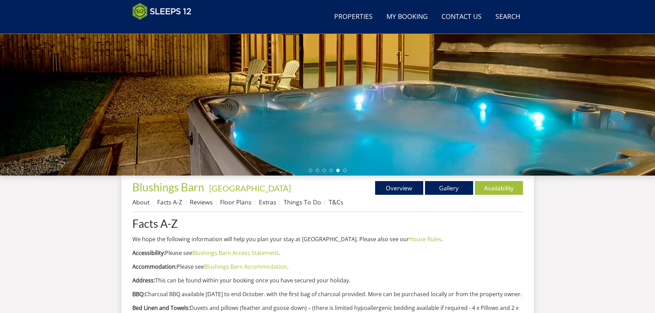
scroll to position [109, 0]
